Goal: Download file/media

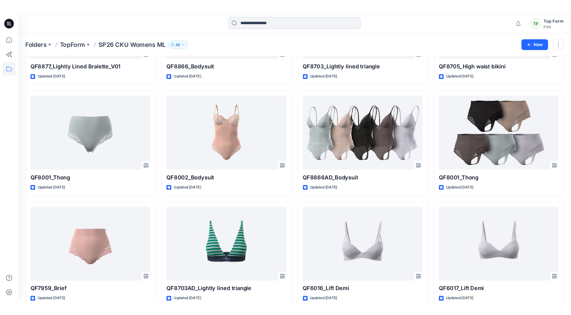
scroll to position [404, 0]
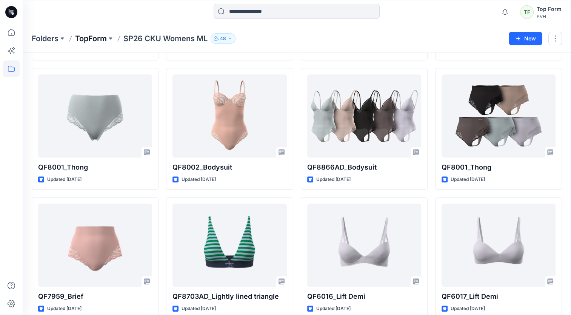
click at [98, 39] on p "TopForm" at bounding box center [91, 38] width 32 height 11
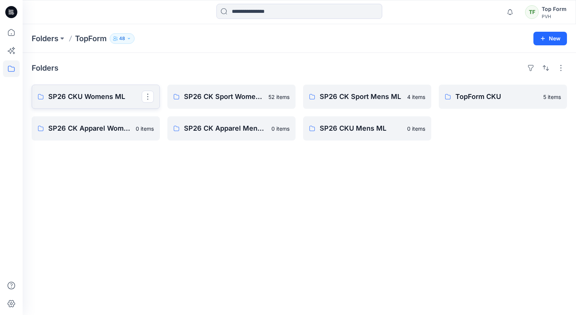
click at [119, 100] on p "SP26 CKU Womens ML" at bounding box center [95, 96] width 94 height 11
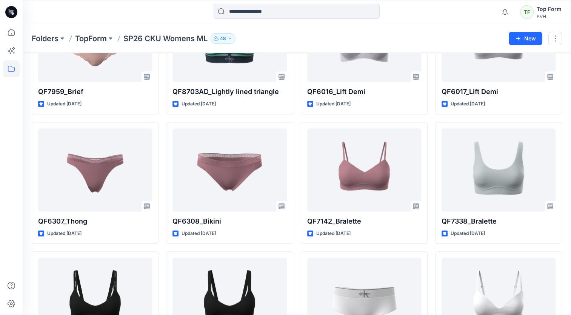
scroll to position [641, 0]
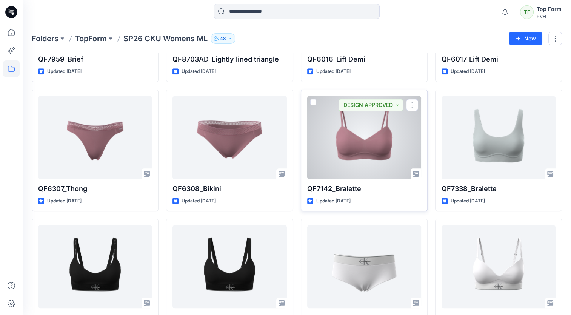
click at [404, 197] on div "Updated [DATE]" at bounding box center [364, 201] width 114 height 8
click at [382, 164] on div at bounding box center [364, 137] width 114 height 83
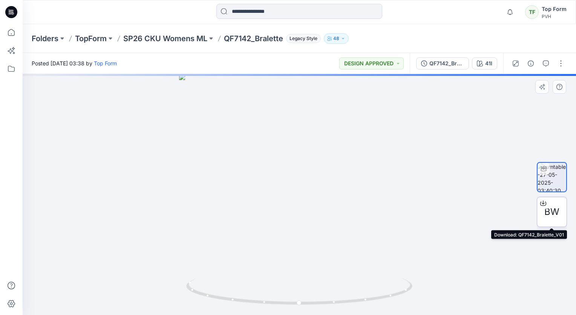
click at [545, 206] on div at bounding box center [543, 203] width 12 height 12
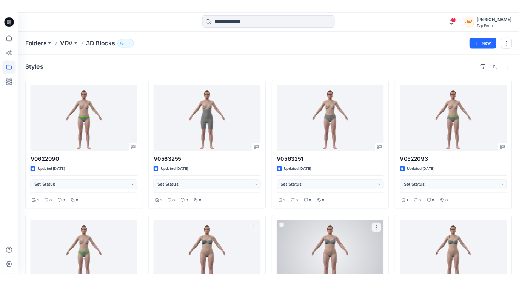
scroll to position [240, 0]
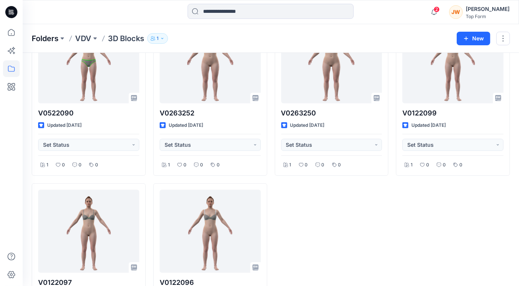
click at [48, 41] on p "Folders" at bounding box center [45, 38] width 27 height 11
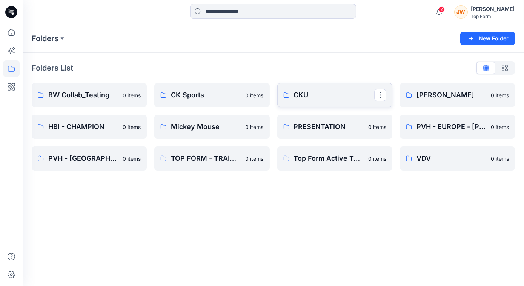
click at [310, 98] on p "CKU" at bounding box center [334, 95] width 80 height 11
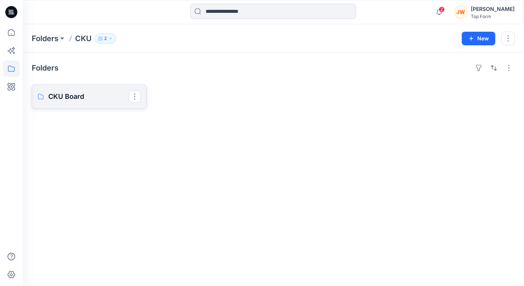
click at [71, 100] on p "CKU Board" at bounding box center [88, 96] width 80 height 11
